Goal: Information Seeking & Learning: Learn about a topic

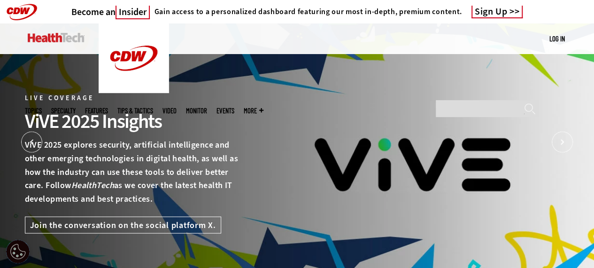
click at [53, 41] on img at bounding box center [56, 37] width 57 height 9
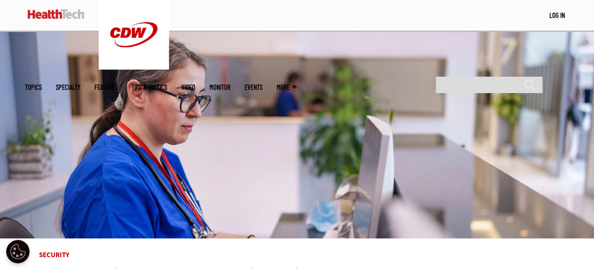
scroll to position [141, 0]
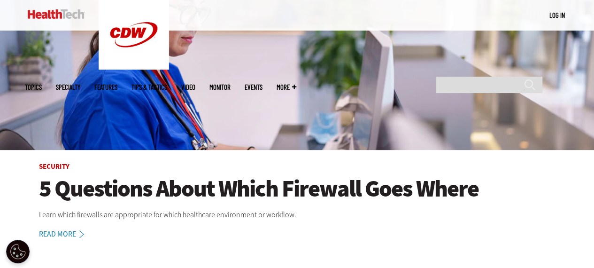
click at [164, 188] on h1 "5 Questions About Which Firewall Goes Where" at bounding box center [297, 189] width 516 height 26
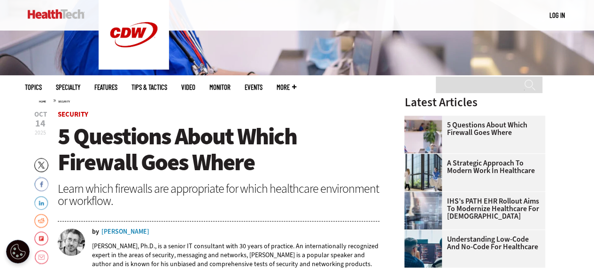
scroll to position [44, 0]
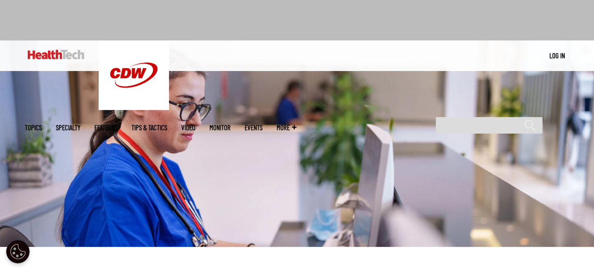
click at [64, 58] on img at bounding box center [56, 54] width 57 height 9
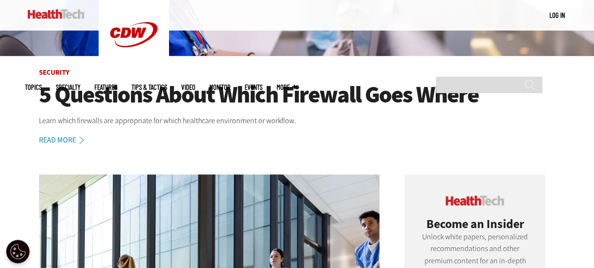
click at [133, 90] on h1 "5 Questions About Which Firewall Goes Where" at bounding box center [297, 95] width 516 height 26
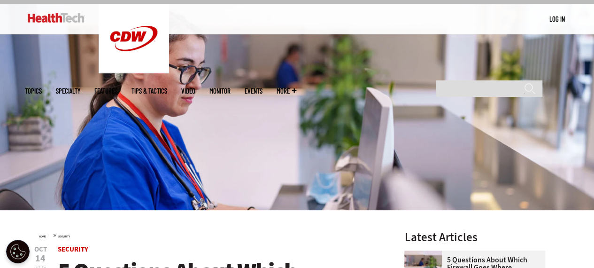
scroll to position [141, 0]
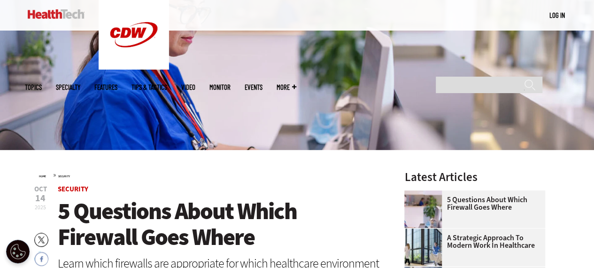
click at [47, 14] on img at bounding box center [56, 13] width 57 height 9
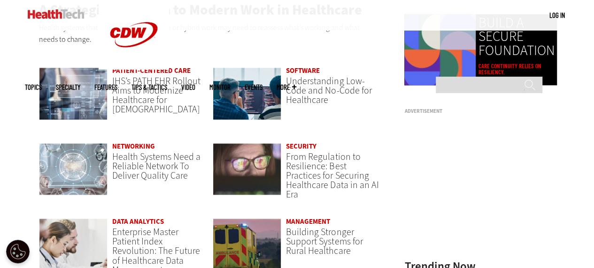
scroll to position [610, 0]
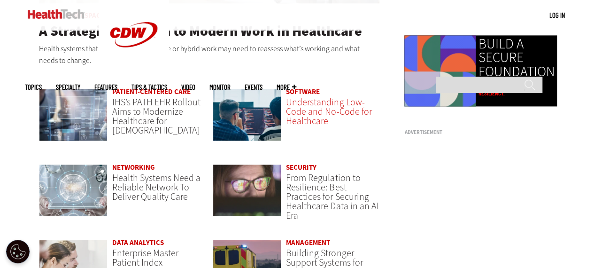
click at [310, 109] on span "Understanding Low-Code and No-Code for Healthcare" at bounding box center [328, 111] width 85 height 31
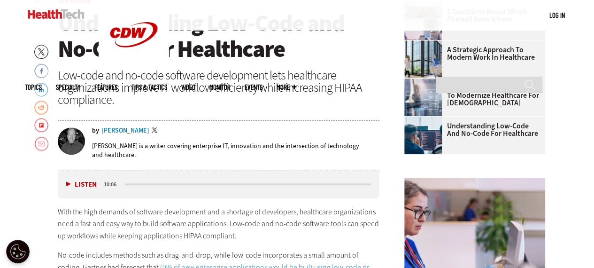
scroll to position [329, 0]
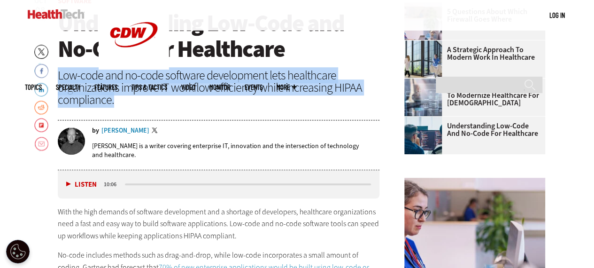
drag, startPoint x: 119, startPoint y: 99, endPoint x: 56, endPoint y: 76, distance: 67.3
copy div "Low-code and no-code software development lets healthcare organizations improve…"
click at [38, 87] on link "LinkedIn" at bounding box center [41, 88] width 14 height 15
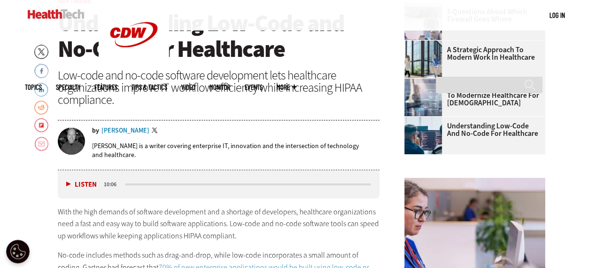
click at [120, 217] on p "With the high demands of software development and a shortage of developers, hea…" at bounding box center [219, 224] width 322 height 36
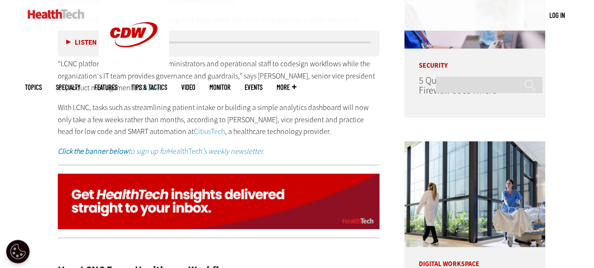
scroll to position [704, 0]
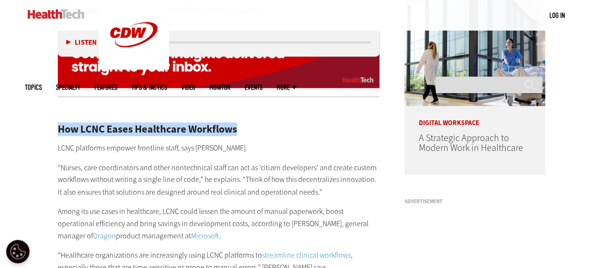
drag, startPoint x: 243, startPoint y: 129, endPoint x: 51, endPoint y: 129, distance: 192.4
copy h2 "How LCNC Eases Healthcare Workflows"
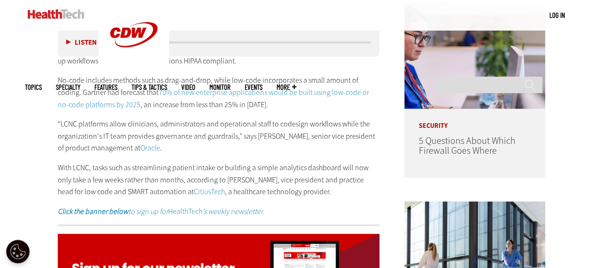
scroll to position [516, 0]
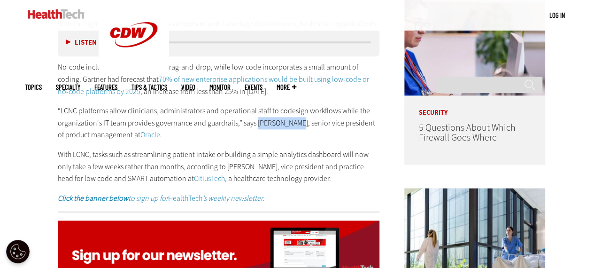
drag, startPoint x: 254, startPoint y: 122, endPoint x: 290, endPoint y: 121, distance: 36.1
click at [290, 121] on p "“LCNC platforms allow clinicians, administrators and operational staff to codes…" at bounding box center [219, 123] width 322 height 36
copy p "[PERSON_NAME]"
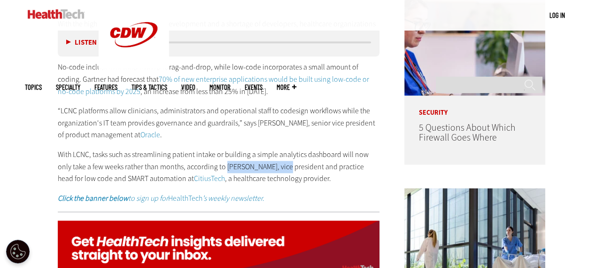
drag, startPoint x: 226, startPoint y: 166, endPoint x: 291, endPoint y: 166, distance: 64.8
click at [291, 166] on p "With LCNC, tasks such as streamlining patient intake or building a simple analy…" at bounding box center [219, 166] width 322 height 36
copy p "[PERSON_NAME]"
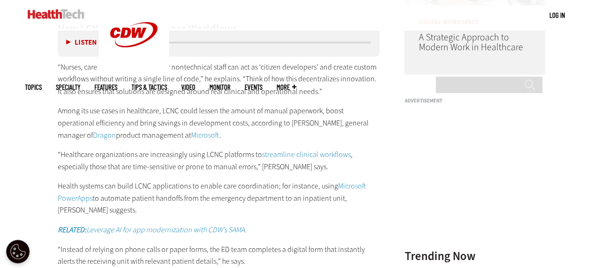
scroll to position [751, 0]
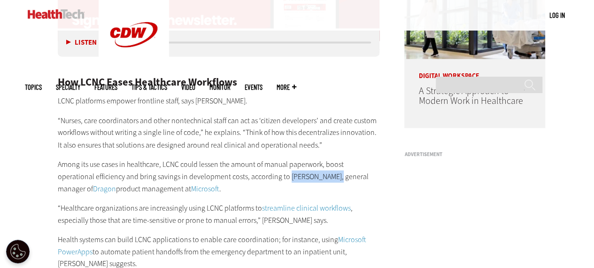
drag, startPoint x: 249, startPoint y: 175, endPoint x: 297, endPoint y: 176, distance: 47.9
click at [297, 176] on p "Among its use cases in healthcare, LCNC could lessen the amount of manual paper…" at bounding box center [219, 176] width 322 height 36
copy p "[PERSON_NAME]"
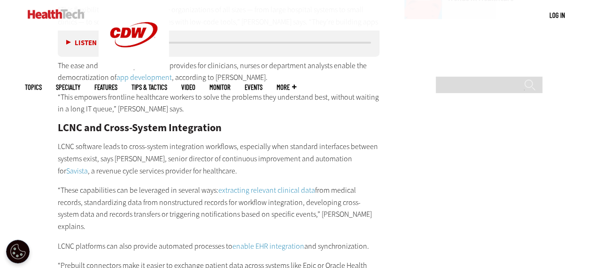
scroll to position [1220, 0]
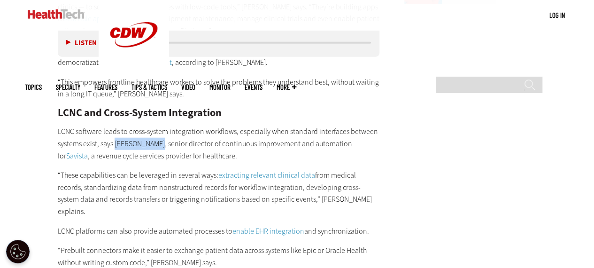
drag, startPoint x: 115, startPoint y: 118, endPoint x: 160, endPoint y: 118, distance: 44.1
click at [160, 125] on p "LCNC software leads to cross-system integration workflows, especially when stan…" at bounding box center [219, 143] width 322 height 36
copy p "[PERSON_NAME],"
